Goal: Find specific page/section

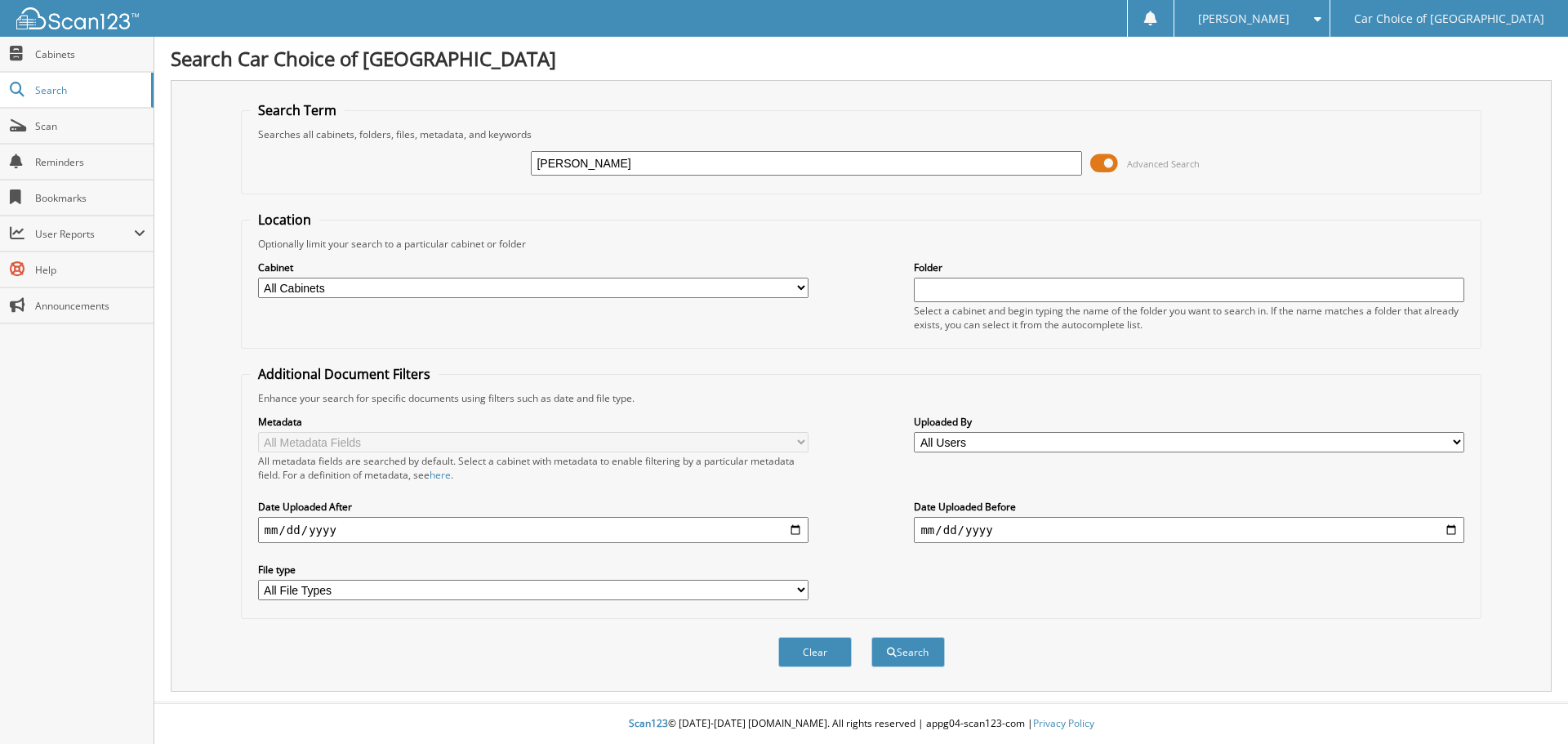
type input "[PERSON_NAME]"
click at [871, 637] on button "Search" at bounding box center [908, 652] width 74 height 31
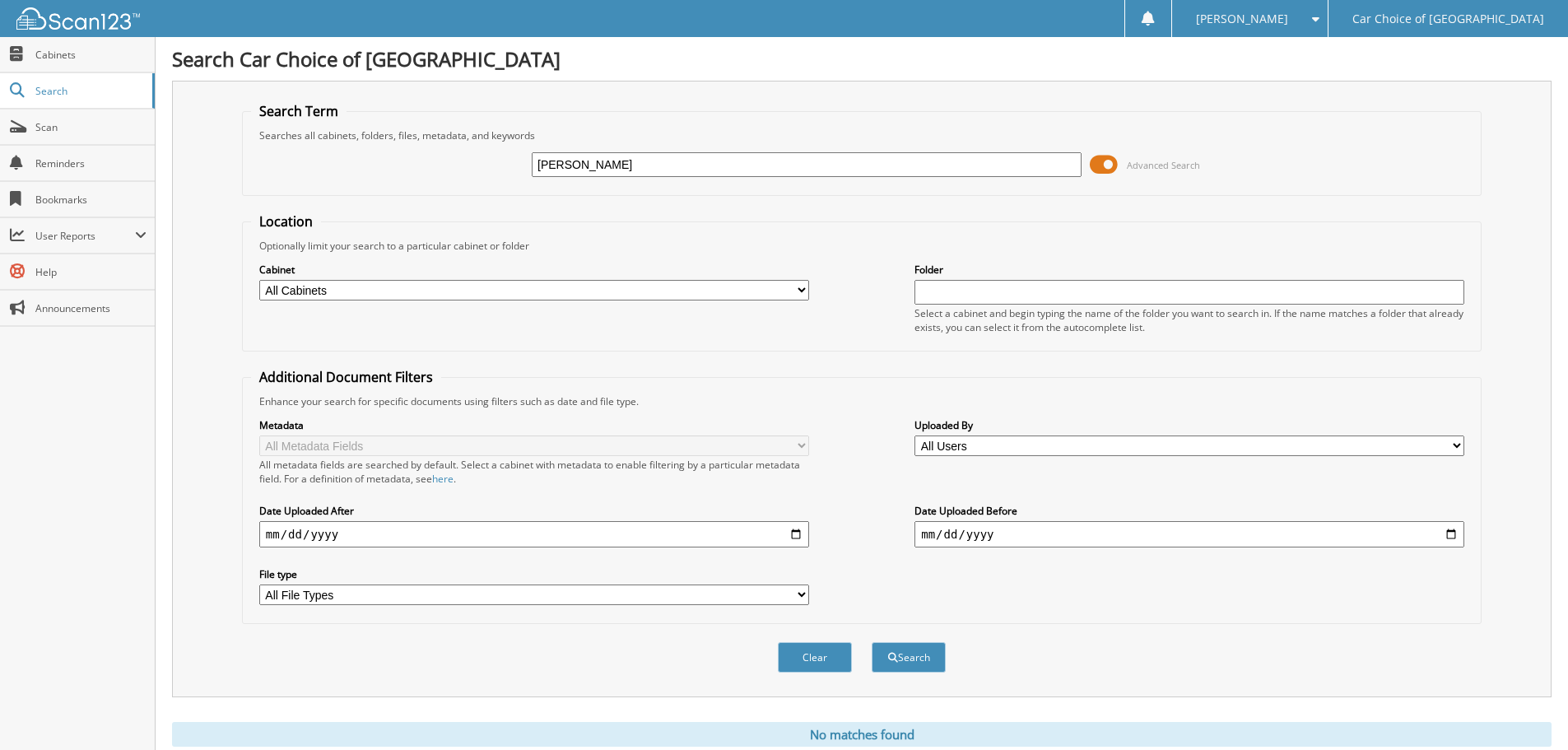
drag, startPoint x: 672, startPoint y: 158, endPoint x: 591, endPoint y: 172, distance: 82.2
click at [591, 172] on input "[PERSON_NAME]" at bounding box center [806, 164] width 549 height 25
type input "[PERSON_NAME]"
click at [872, 642] on button "Search" at bounding box center [909, 658] width 74 height 31
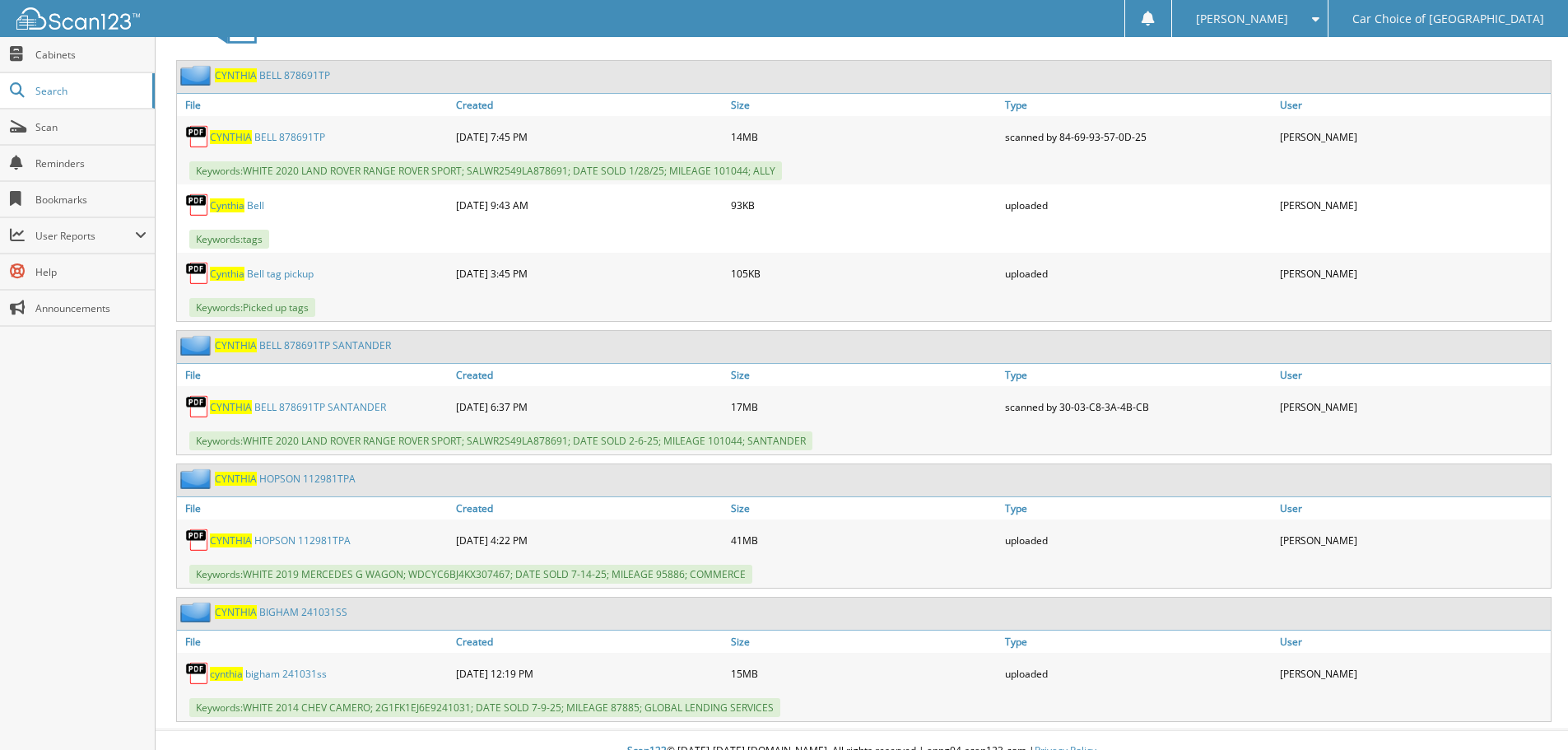
scroll to position [2121, 0]
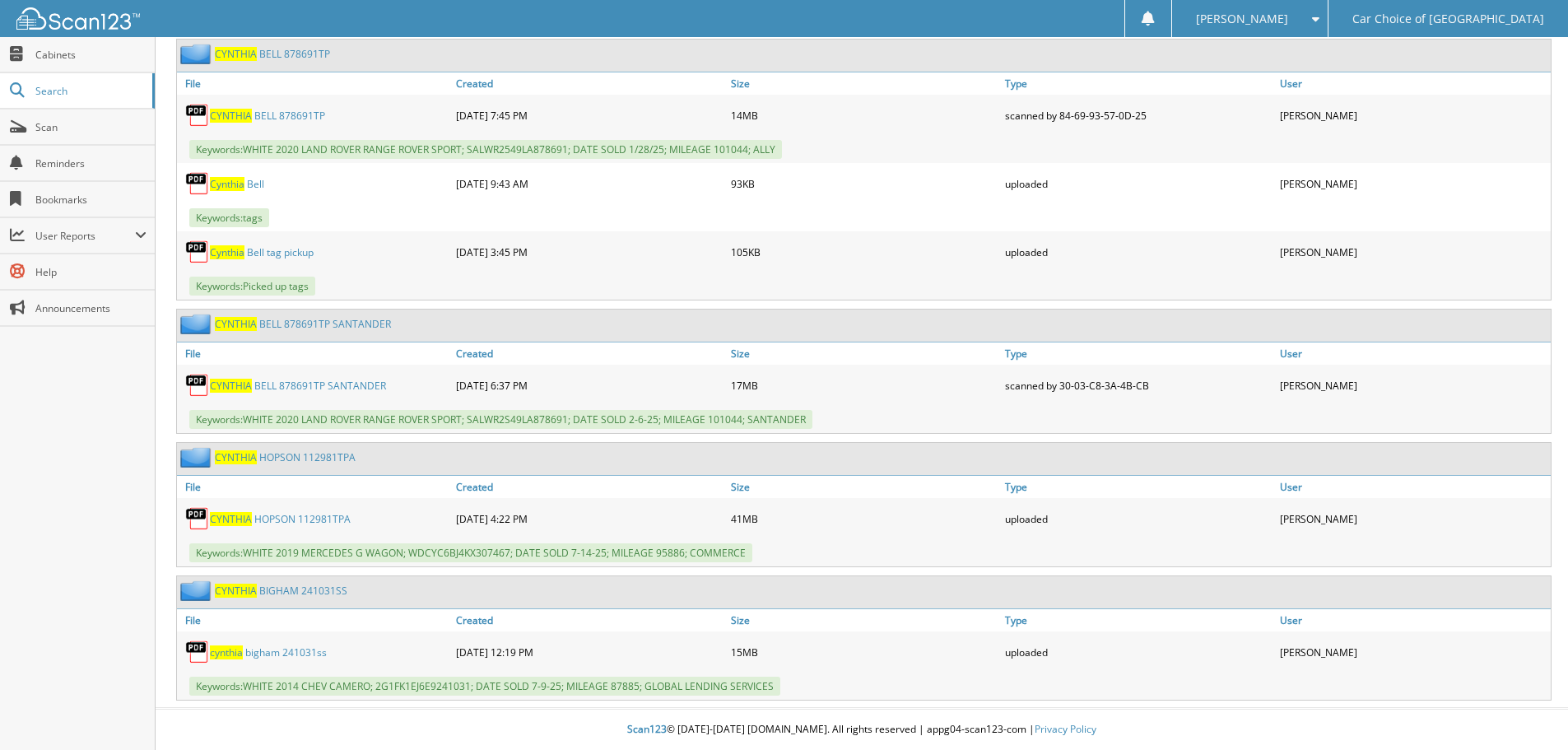
click at [312, 597] on link "C Y N T H I A B I G H A M 2 4 1 0 3 1 S S" at bounding box center [281, 591] width 133 height 14
